Goal: Task Accomplishment & Management: Manage account settings

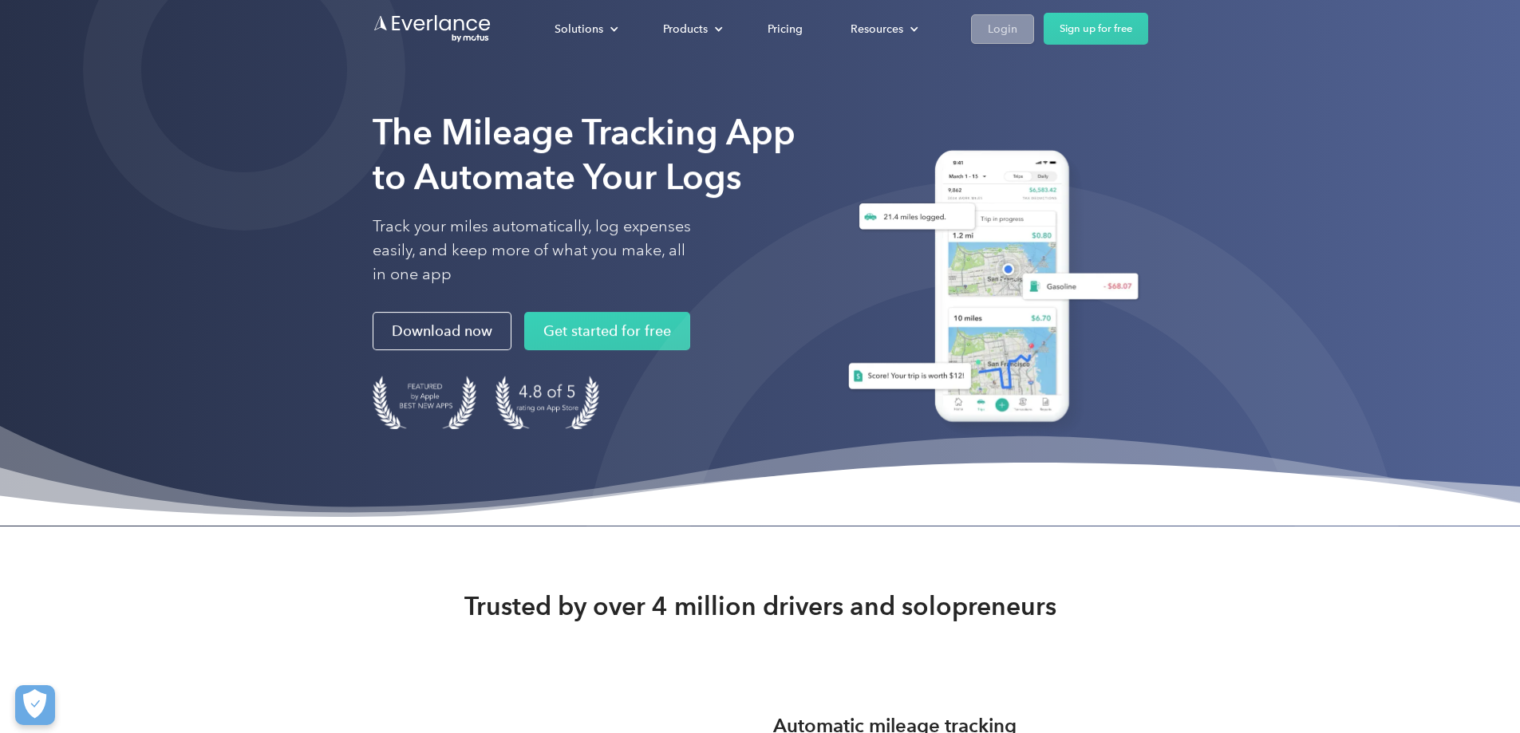
click at [1034, 23] on link "Login" at bounding box center [1002, 29] width 63 height 30
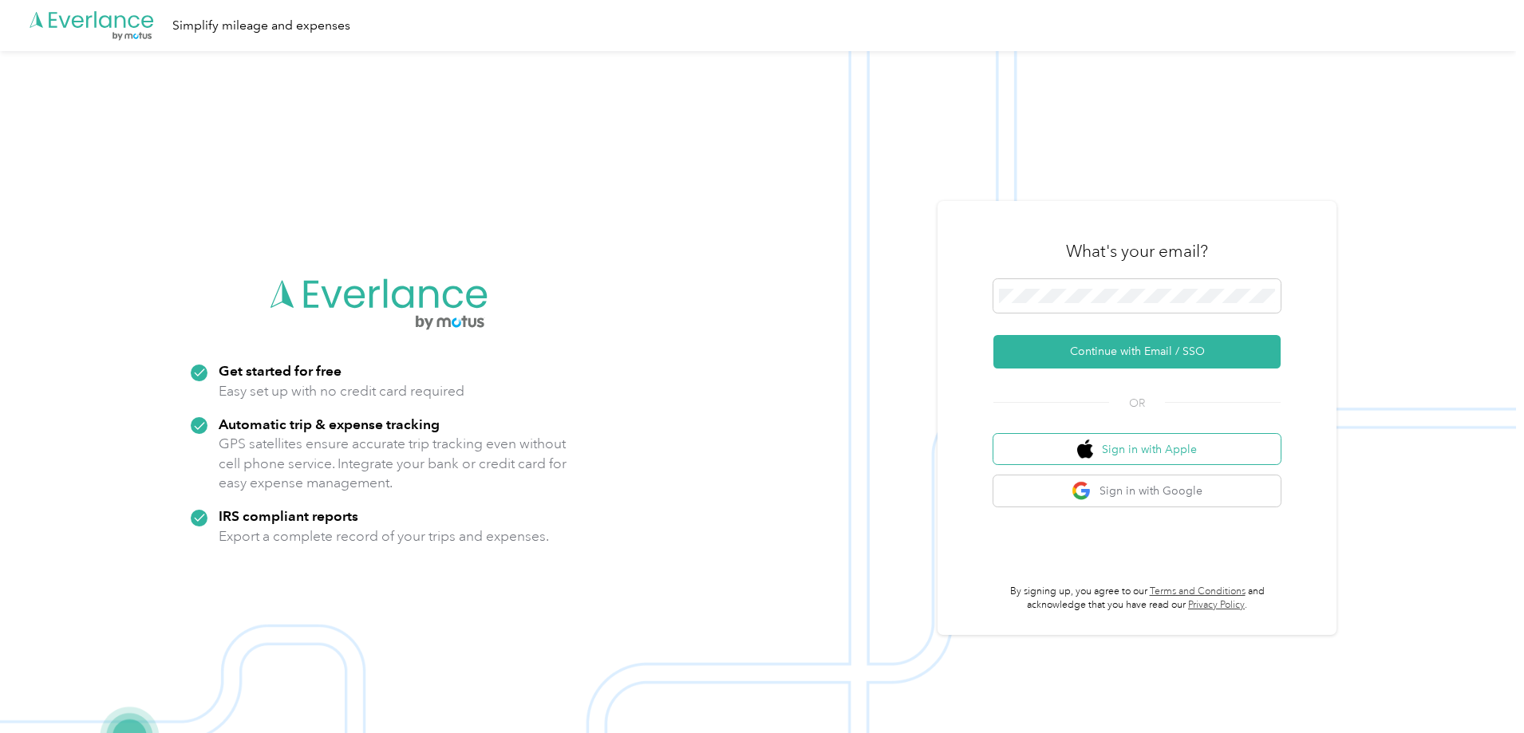
click at [1116, 452] on button "Sign in with Apple" at bounding box center [1136, 449] width 287 height 31
